Goal: Task Accomplishment & Management: Manage account settings

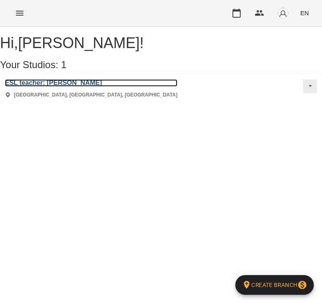
click at [94, 87] on h3 "ESL teacher: [PERSON_NAME]" at bounding box center [91, 82] width 173 height 7
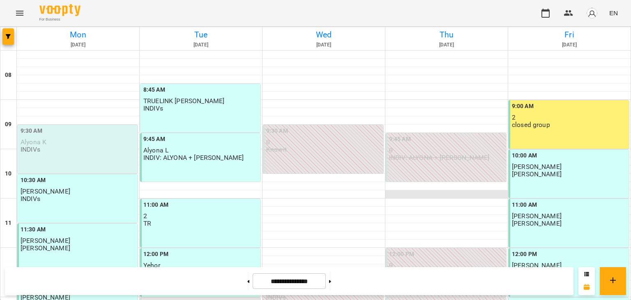
scroll to position [41, 0]
click at [75, 127] on div "9:30 AM Alyona K INDIVs" at bounding box center [78, 140] width 115 height 27
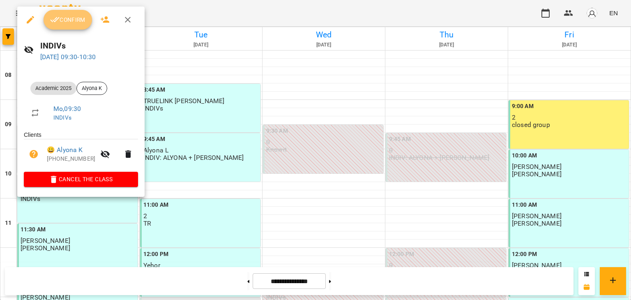
click at [72, 23] on span "Confirm" at bounding box center [67, 20] width 35 height 10
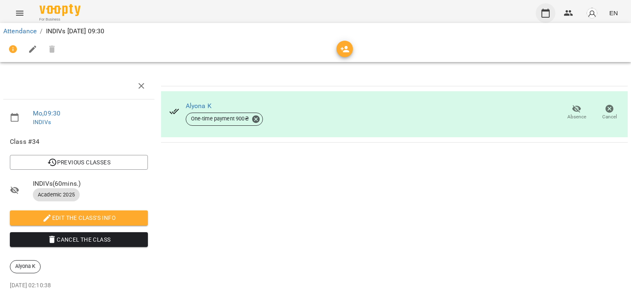
click at [322, 9] on button "button" at bounding box center [546, 13] width 20 height 20
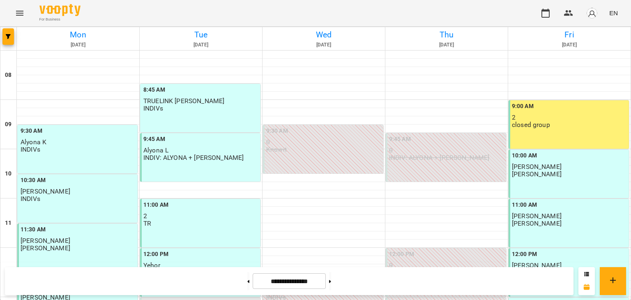
scroll to position [247, 0]
click at [247, 277] on button at bounding box center [248, 281] width 2 height 18
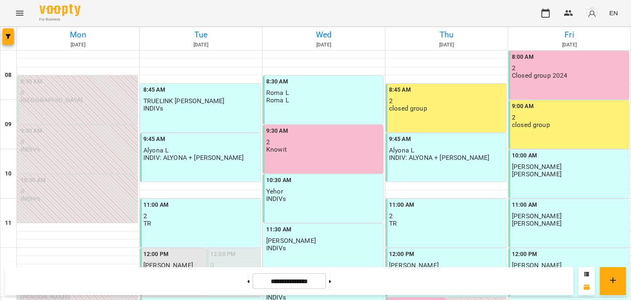
scroll to position [0, 0]
click at [322, 286] on button at bounding box center [330, 281] width 2 height 18
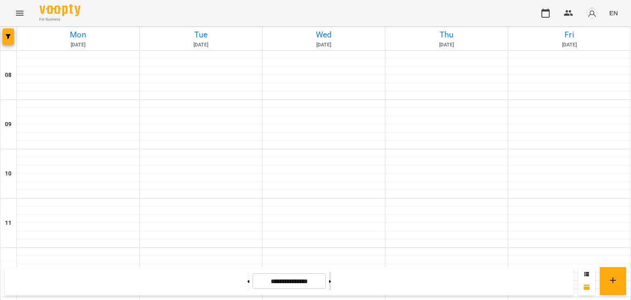
click at [322, 286] on button at bounding box center [330, 281] width 2 height 18
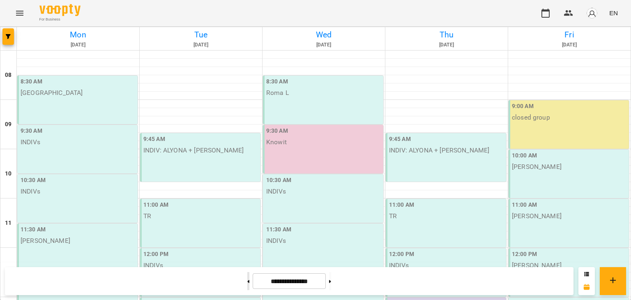
click at [247, 284] on button at bounding box center [248, 281] width 2 height 18
type input "**********"
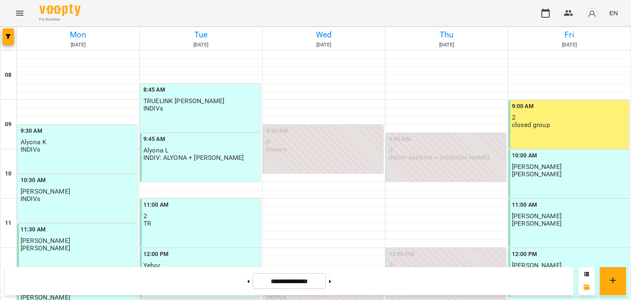
scroll to position [123, 0]
